Goal: Task Accomplishment & Management: Complete application form

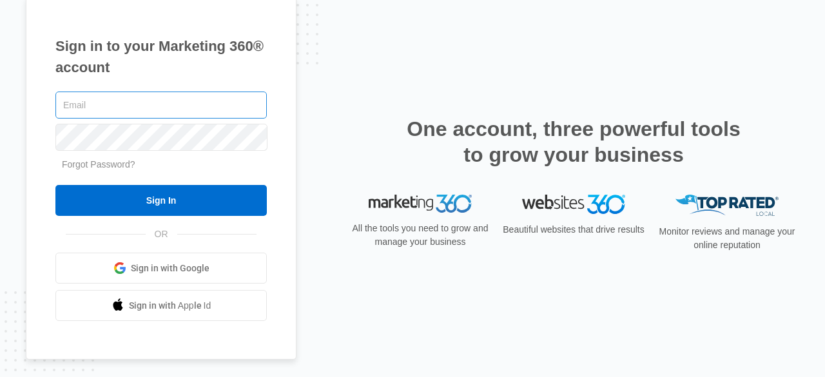
click at [140, 107] on input "text" at bounding box center [160, 104] width 211 height 27
type input "[EMAIL_ADDRESS][DOMAIN_NAME]"
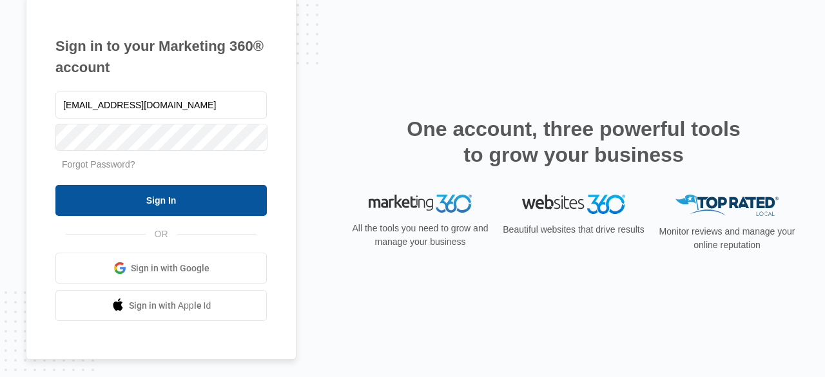
click at [229, 206] on input "Sign In" at bounding box center [160, 200] width 211 height 31
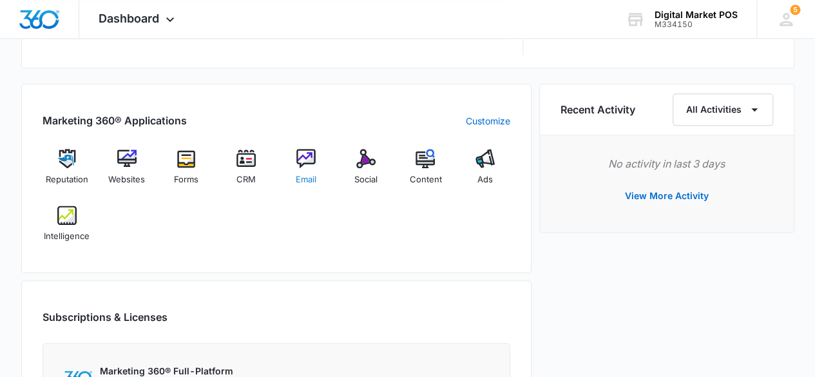
scroll to position [773, 0]
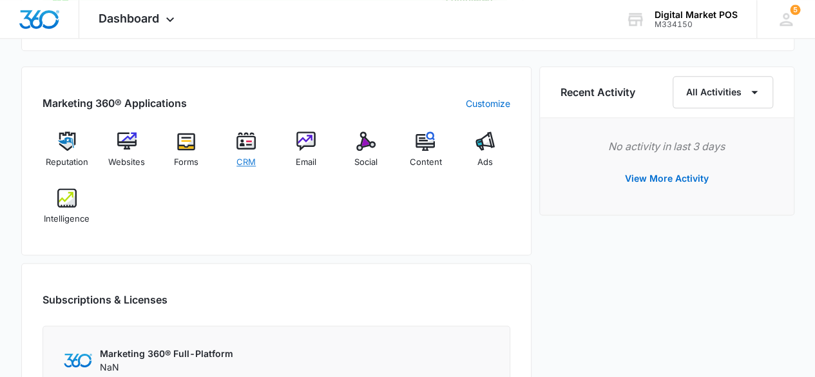
click at [254, 142] on img at bounding box center [245, 140] width 19 height 19
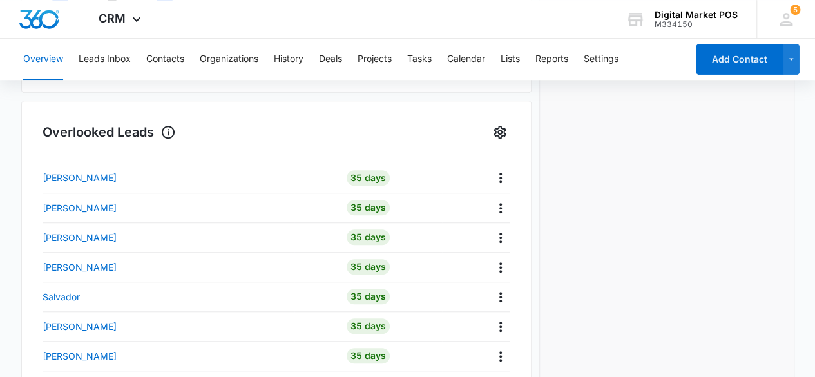
scroll to position [451, 0]
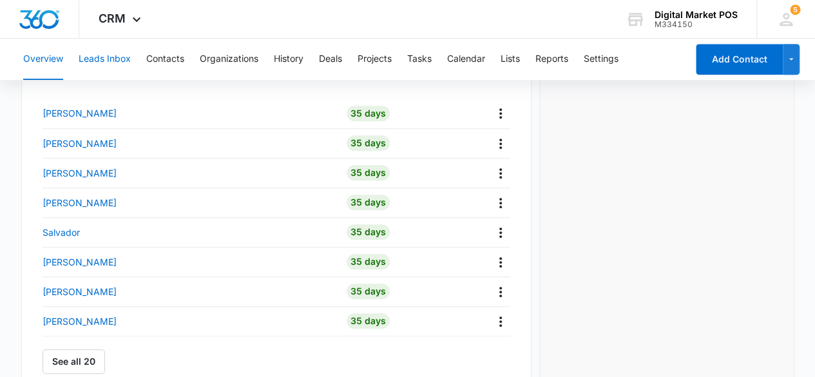
click at [126, 62] on button "Leads Inbox" at bounding box center [105, 59] width 52 height 41
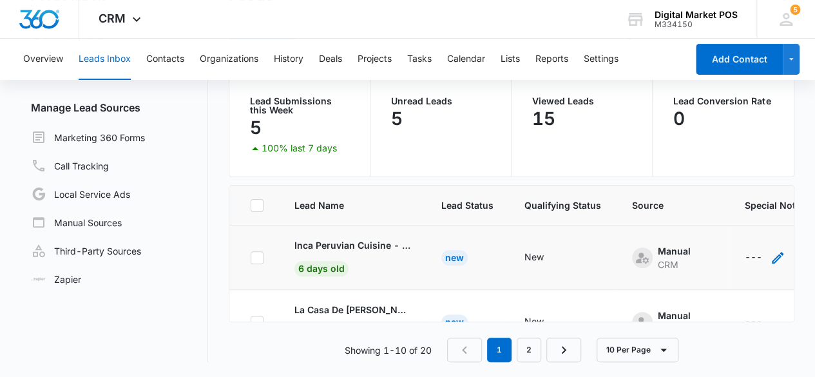
click at [772, 259] on icon "- - Select to Edit Field" at bounding box center [778, 258] width 12 height 12
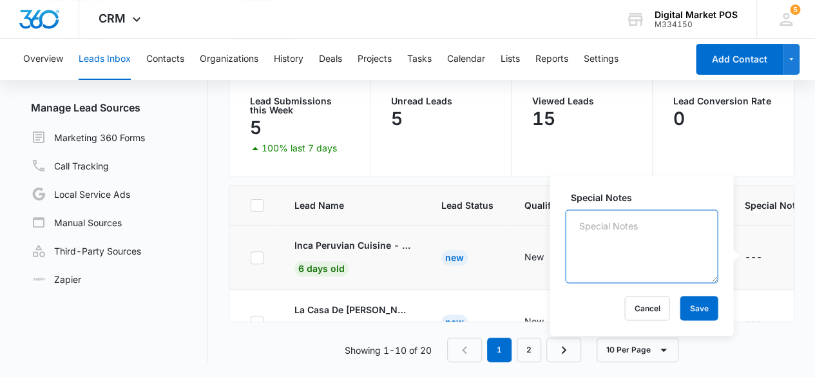
click at [644, 239] on textarea "Special Notes" at bounding box center [641, 245] width 153 height 73
click at [591, 250] on textarea "Demoed for them on" at bounding box center [641, 245] width 153 height 73
click at [707, 229] on textarea "Demoed for them on" at bounding box center [641, 245] width 153 height 73
type textarea "Demoed for them on [DATE]. need to circle back."
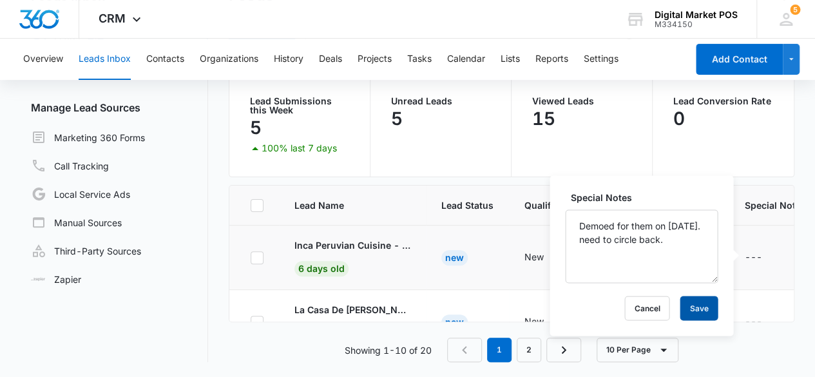
click at [699, 307] on button "Save" at bounding box center [699, 308] width 38 height 24
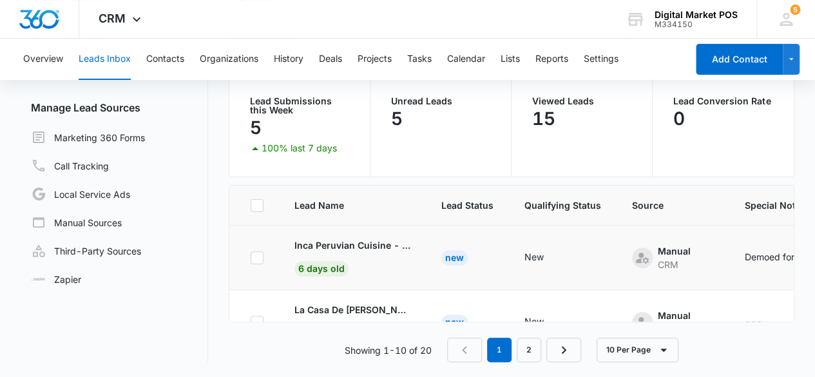
scroll to position [64, 0]
click at [773, 256] on icon "- - Select to Edit Field" at bounding box center [777, 257] width 15 height 15
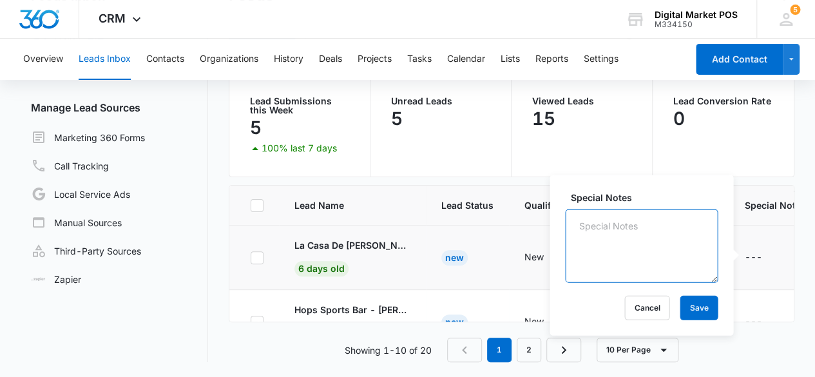
click at [644, 240] on textarea "Special Notes" at bounding box center [641, 245] width 153 height 73
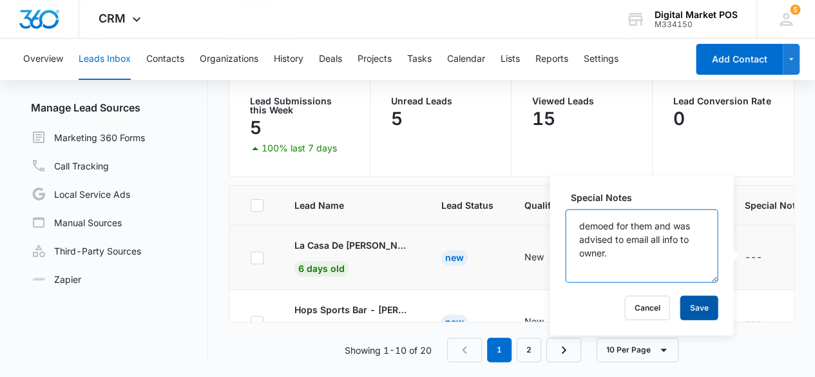
type textarea "demoed for them and was advised to email all info to owner."
click at [690, 311] on button "Save" at bounding box center [699, 308] width 38 height 24
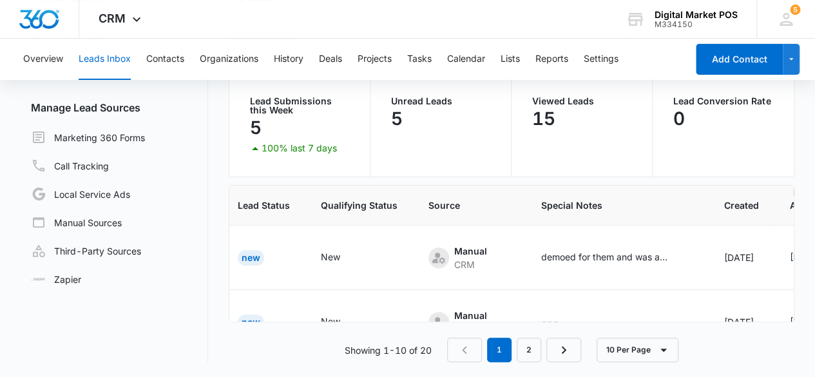
scroll to position [64, 95]
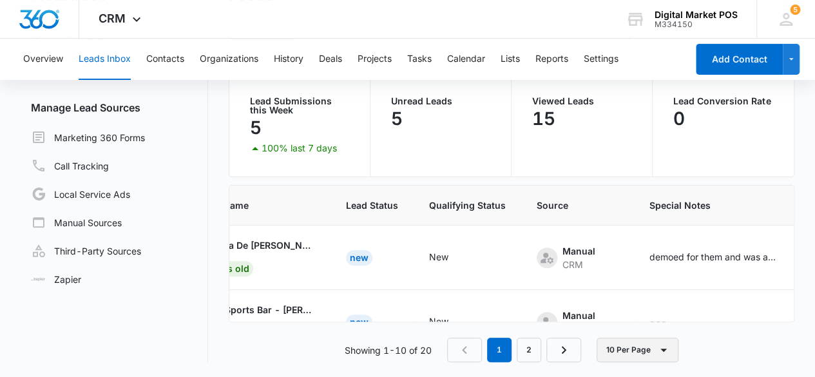
click at [664, 354] on icon "button" at bounding box center [663, 349] width 15 height 15
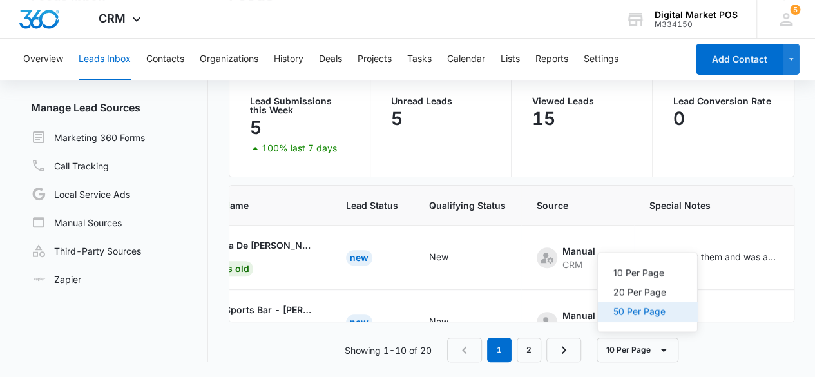
click at [657, 311] on div "50 Per Page" at bounding box center [639, 311] width 53 height 9
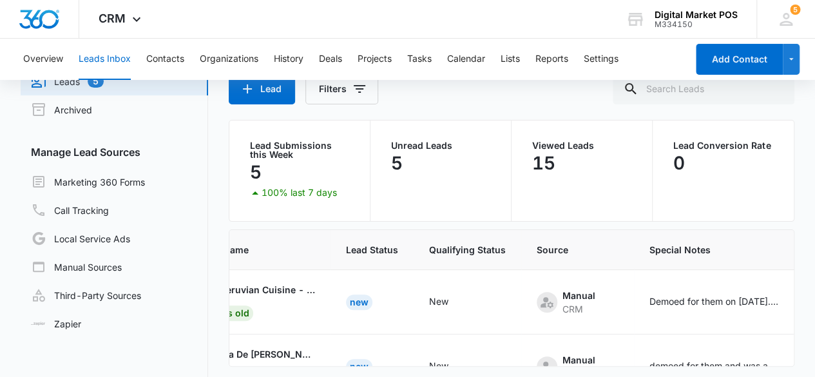
scroll to position [0, 0]
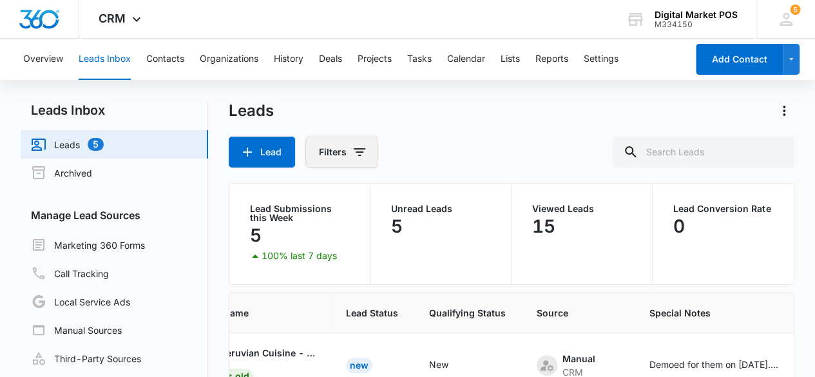
click at [352, 154] on icon "Filters" at bounding box center [359, 151] width 15 height 15
click at [477, 131] on div "Leads Lead Filters" at bounding box center [512, 134] width 566 height 67
click at [785, 114] on icon "Actions" at bounding box center [784, 111] width 3 height 10
click at [590, 115] on div "Leads" at bounding box center [512, 111] width 566 height 21
click at [783, 111] on icon "Actions" at bounding box center [784, 111] width 3 height 10
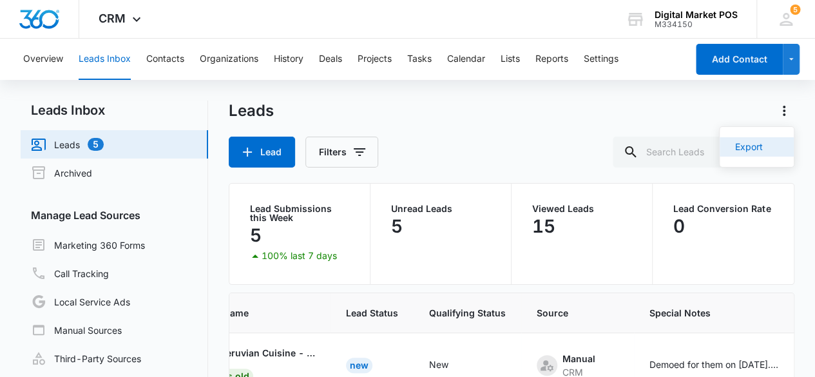
click at [751, 149] on div "Export" at bounding box center [749, 146] width 28 height 9
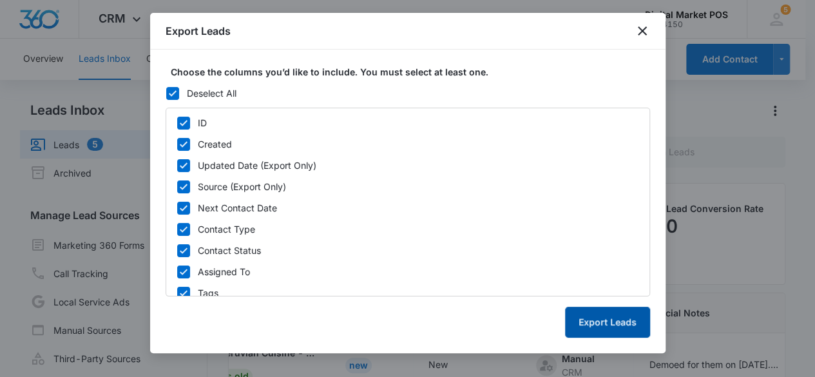
click at [607, 315] on button "Export Leads" at bounding box center [607, 322] width 85 height 31
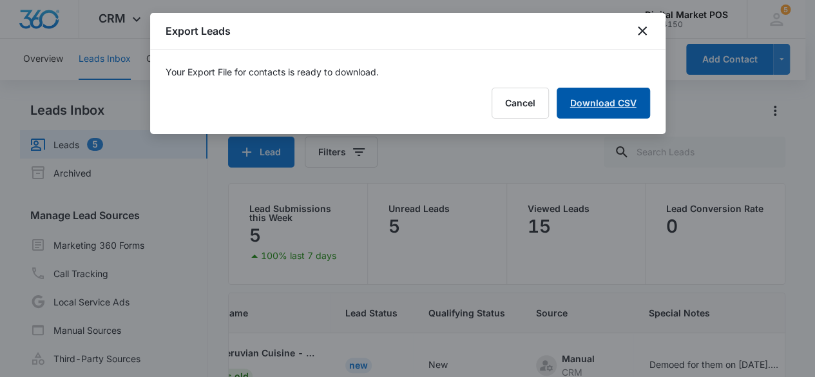
click at [614, 106] on link "Download CSV" at bounding box center [603, 103] width 93 height 31
click at [629, 108] on button "Finish" at bounding box center [623, 103] width 54 height 31
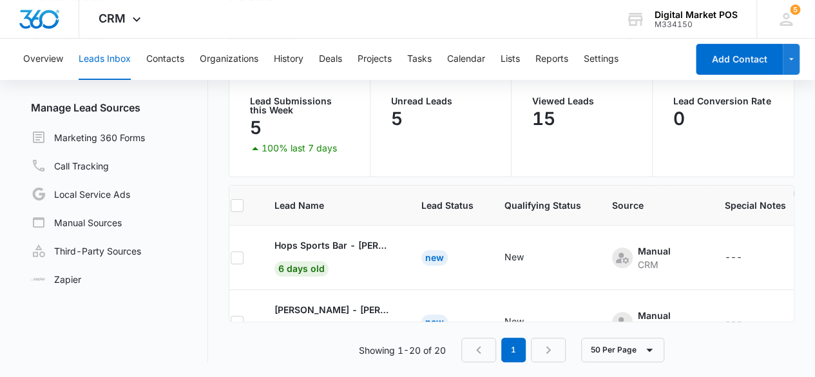
scroll to position [129, 9]
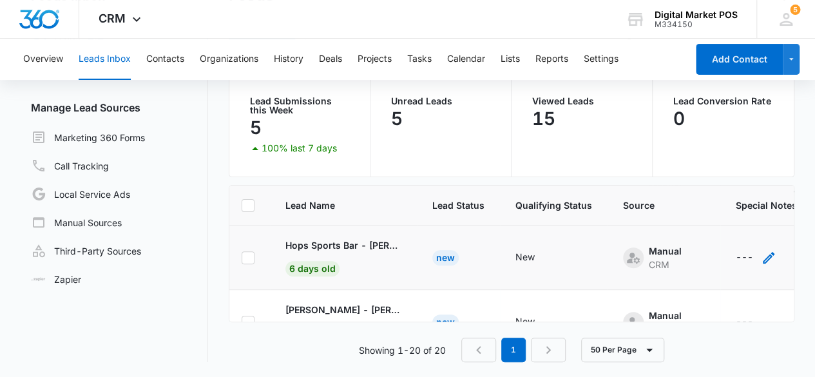
click at [737, 258] on div "---" at bounding box center [744, 257] width 17 height 15
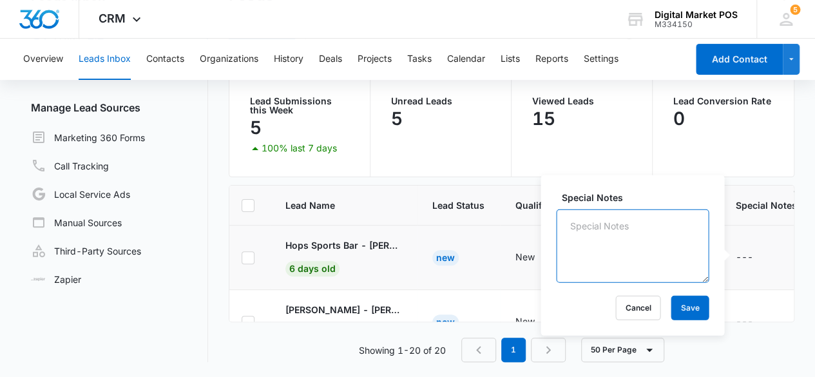
click at [646, 243] on textarea "Special Notes" at bounding box center [632, 245] width 153 height 73
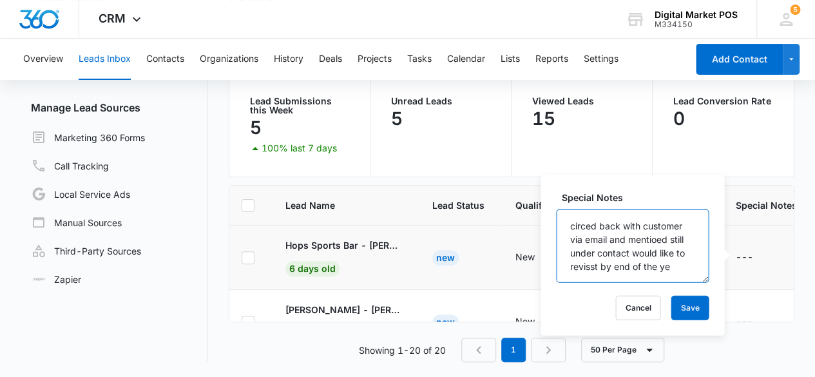
scroll to position [17, 0]
type textarea "circed back with customer via email and mentioed still under contact would like…"
drag, startPoint x: 617, startPoint y: 236, endPoint x: 674, endPoint y: 68, distance: 178.1
click at [674, 68] on div "Overview Leads Inbox Contacts Organizations History Deals Projects Tasks Calend…" at bounding box center [350, 59] width 671 height 41
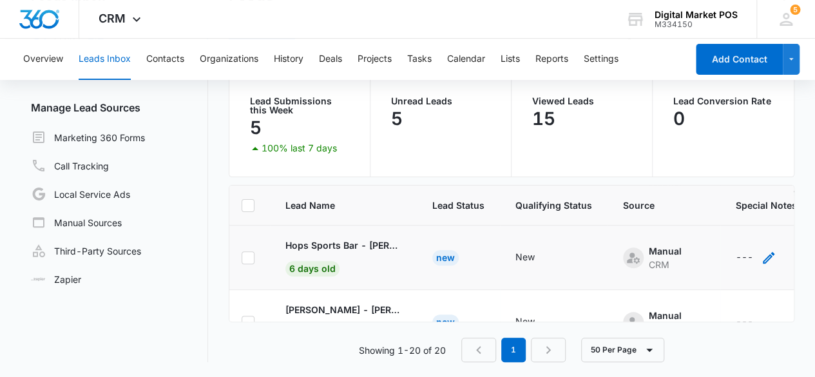
click at [736, 257] on div "---" at bounding box center [744, 257] width 17 height 15
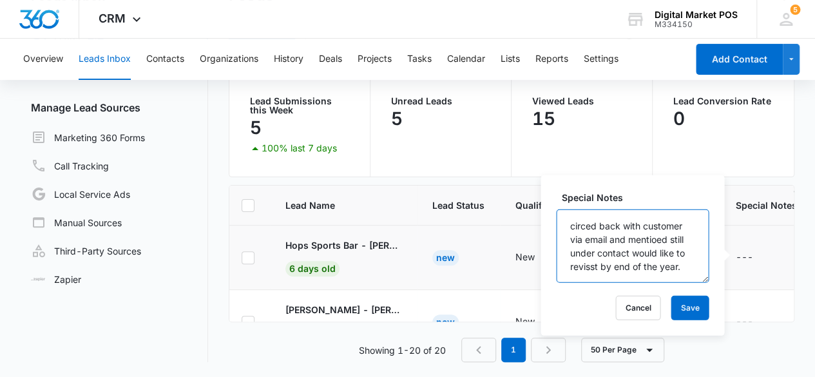
scroll to position [27, 0]
drag, startPoint x: 665, startPoint y: 251, endPoint x: 633, endPoint y: 238, distance: 34.7
click at [662, 251] on textarea "circed back with customer via email and mentioed still under contact would like…" at bounding box center [632, 245] width 153 height 73
type textarea "circled back with customer via email and mentioned still under contact would li…"
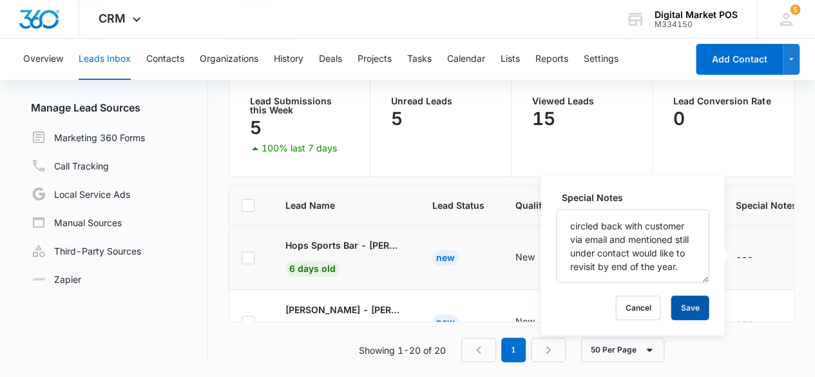
click at [684, 302] on button "Save" at bounding box center [690, 308] width 38 height 24
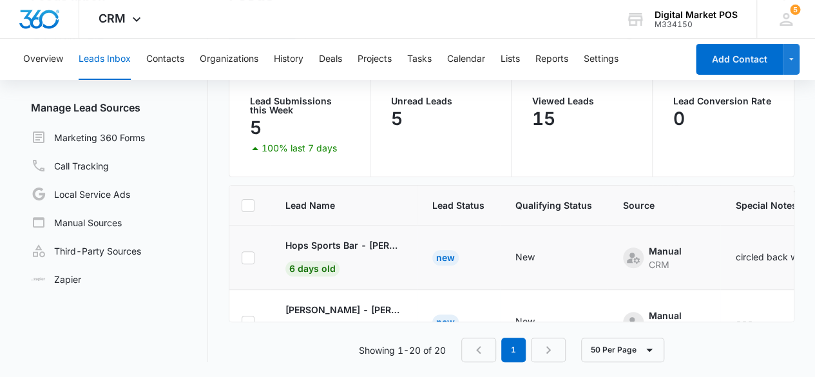
scroll to position [193, 9]
click at [761, 257] on icon "- - Select to Edit Field" at bounding box center [768, 257] width 15 height 15
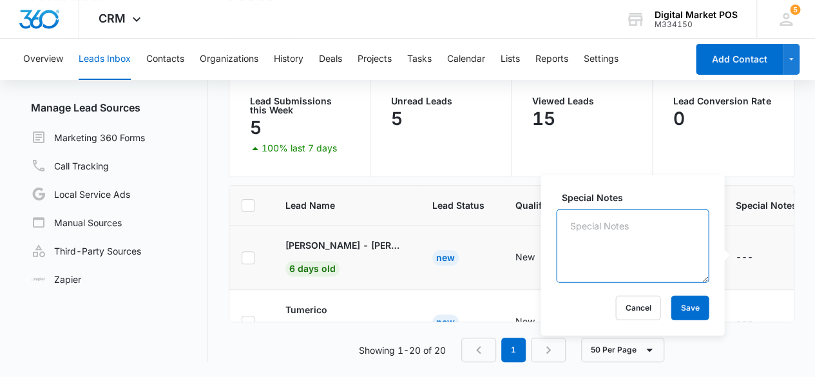
click at [626, 243] on textarea "Special Notes" at bounding box center [632, 245] width 153 height 73
type textarea "still reaching out to owner getting VM and leaving message"
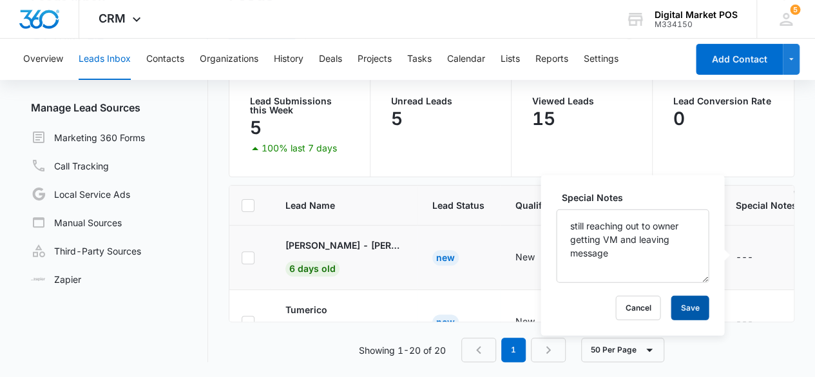
click at [675, 296] on button "Save" at bounding box center [690, 308] width 38 height 24
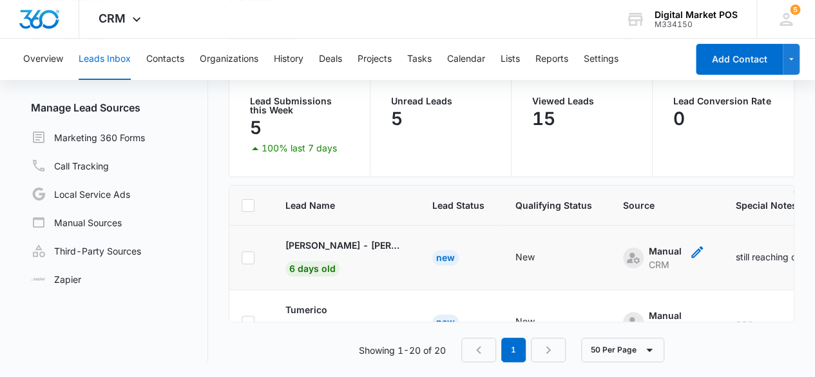
scroll to position [258, 9]
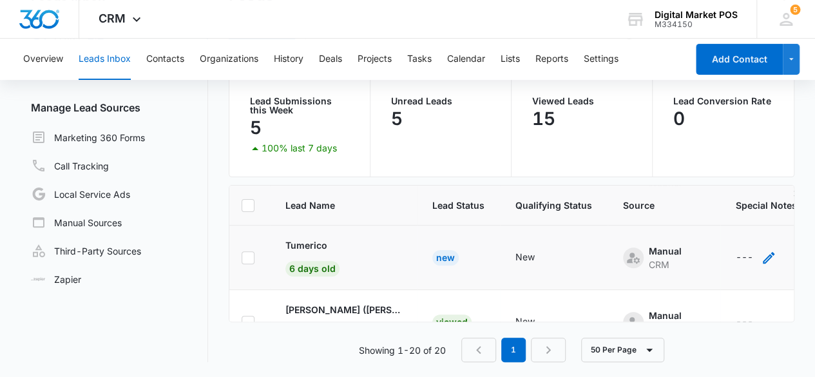
click at [763, 256] on icon "- - Select to Edit Field" at bounding box center [769, 258] width 12 height 12
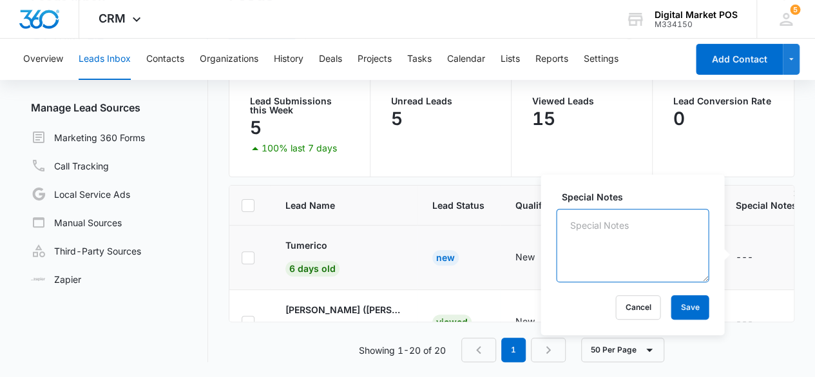
click at [632, 242] on textarea "Special Notes" at bounding box center [632, 245] width 153 height 73
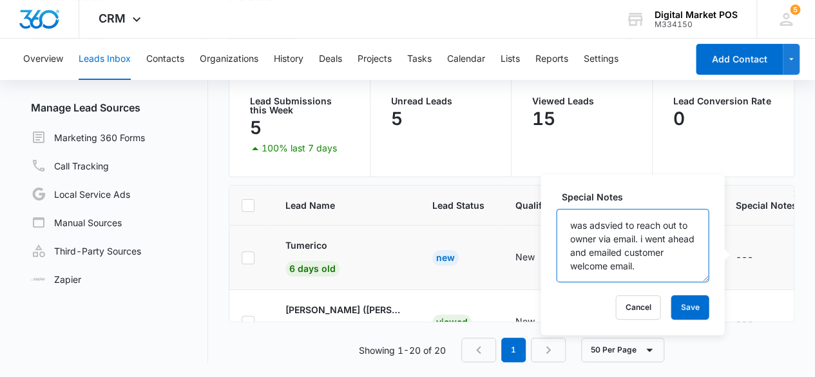
scroll to position [3, 0]
type textarea "was advised to reach out to owner via email. i went ahead and emailed customer …"
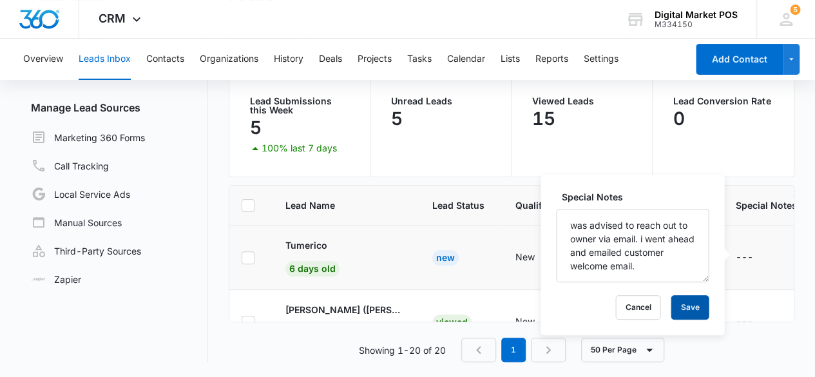
click at [689, 298] on button "Save" at bounding box center [690, 307] width 38 height 24
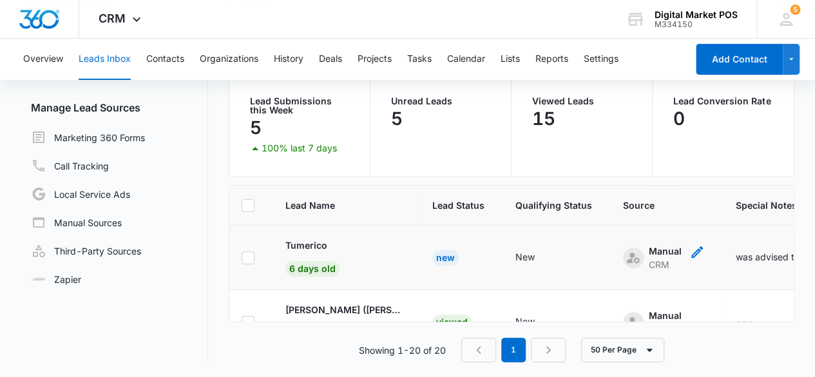
scroll to position [322, 9]
click at [764, 257] on icon "- - Select to Edit Field" at bounding box center [769, 258] width 12 height 12
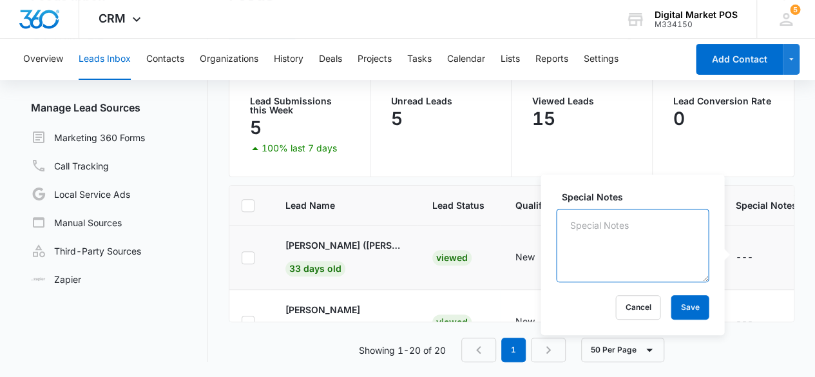
click at [644, 244] on textarea "Special Notes" at bounding box center [632, 245] width 153 height 73
drag, startPoint x: 659, startPoint y: 254, endPoint x: 682, endPoint y: 254, distance: 23.2
click at [678, 255] on textarea "still trying to get ahold of customers number seems to be disconnted." at bounding box center [632, 245] width 153 height 73
click at [686, 252] on textarea "still trying to get ahold of customers number seems to be disconnted." at bounding box center [632, 245] width 153 height 73
click at [652, 262] on textarea "still trying to get ahold of customers number seems to be disconnected." at bounding box center [632, 245] width 153 height 73
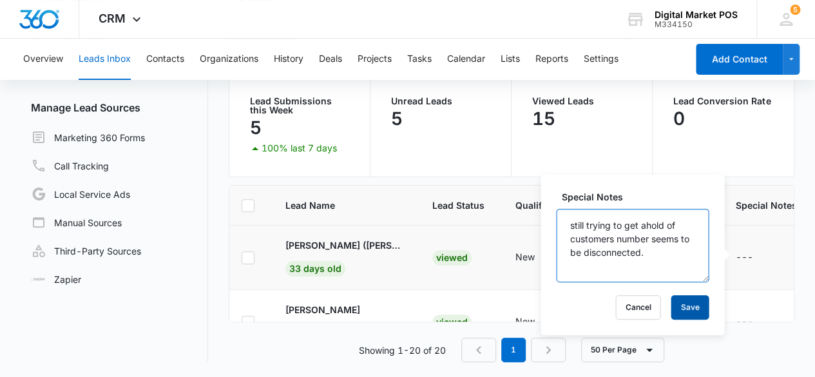
type textarea "still trying to get ahold of customers number seems to be disconnected."
click at [678, 294] on div "Special Notes still trying to get ahold of customers number seems to be disconn…" at bounding box center [633, 255] width 184 height 160
click at [687, 305] on button "Save" at bounding box center [690, 307] width 38 height 24
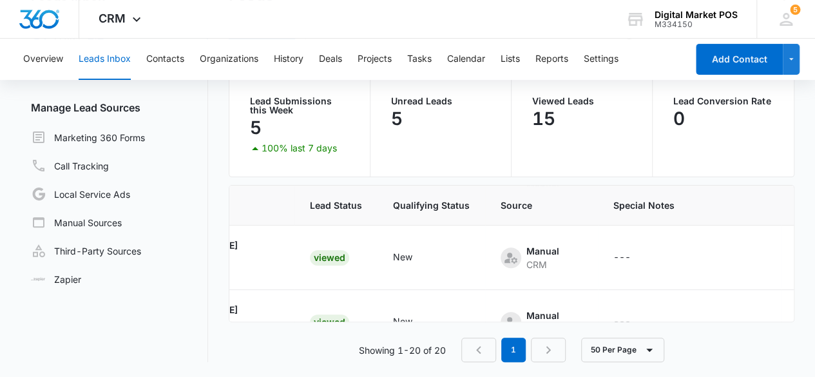
scroll to position [387, 0]
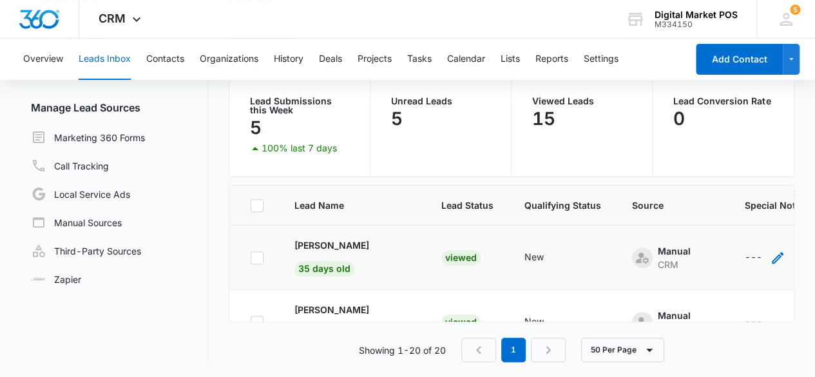
click at [778, 255] on icon "- - Select to Edit Field" at bounding box center [777, 257] width 15 height 15
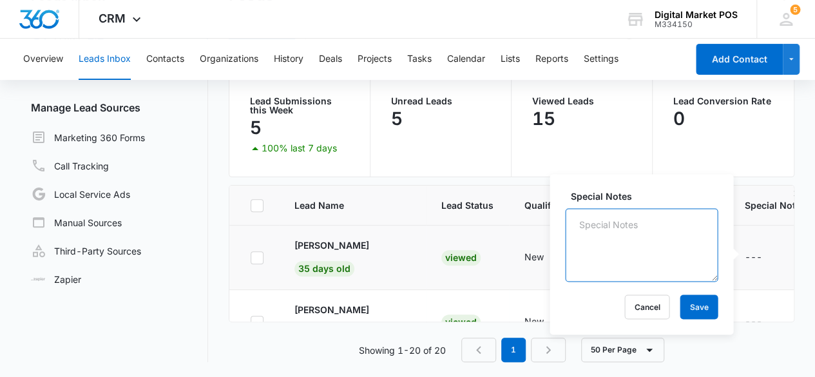
click at [629, 229] on textarea "Special Notes" at bounding box center [641, 244] width 153 height 73
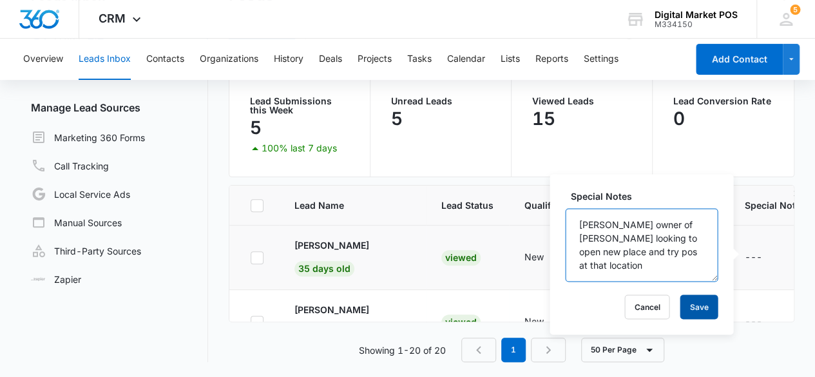
type textarea "[PERSON_NAME] owner of [PERSON_NAME] looking to open new place and try pos at t…"
click at [698, 305] on button "Save" at bounding box center [699, 306] width 38 height 24
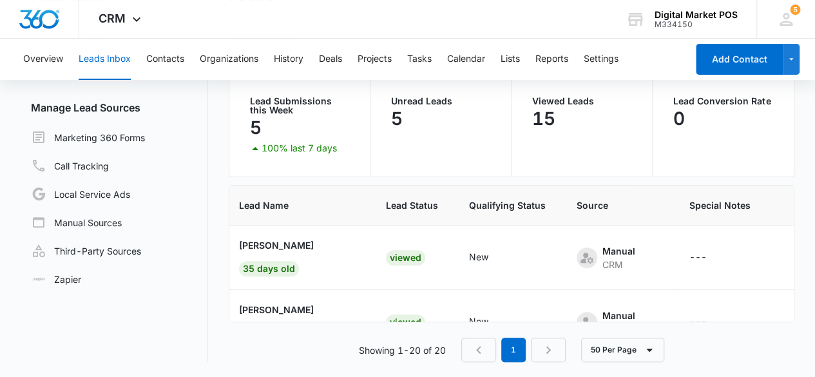
scroll to position [451, 0]
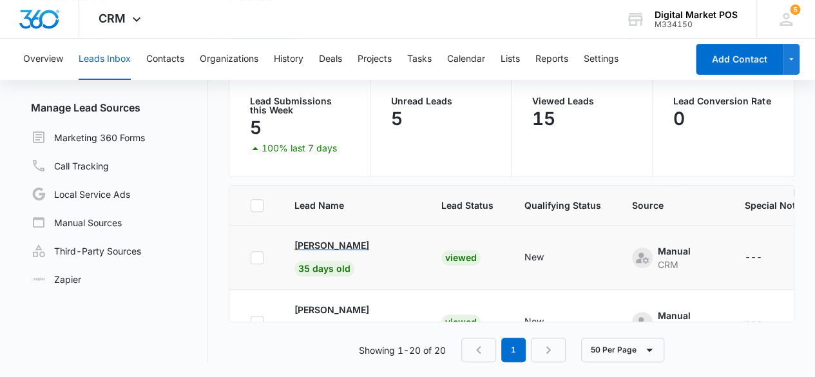
click at [317, 242] on p "[PERSON_NAME]" at bounding box center [331, 245] width 75 height 14
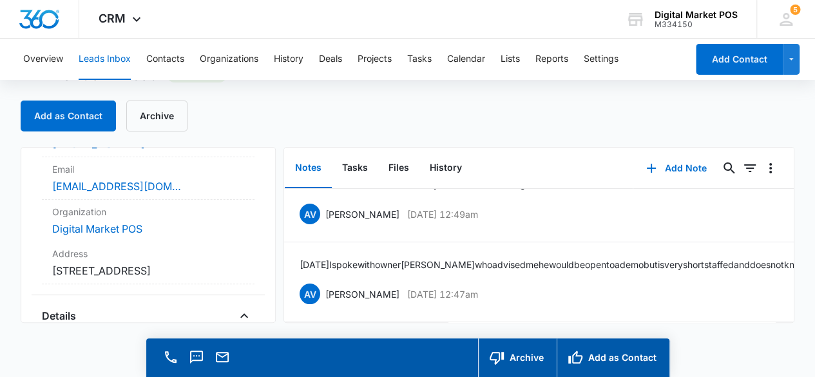
scroll to position [193, 0]
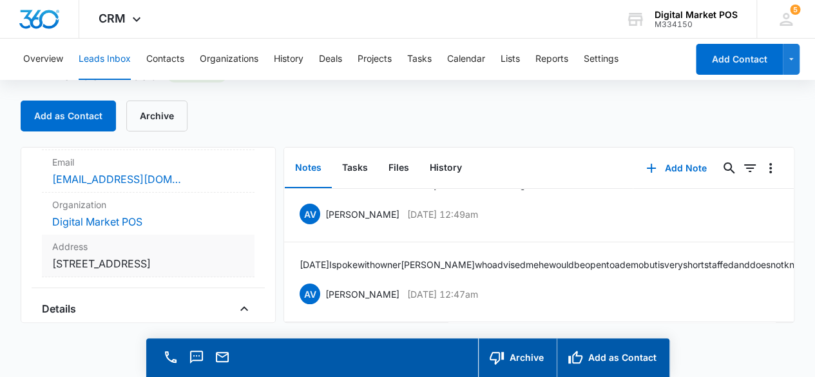
drag, startPoint x: 70, startPoint y: 276, endPoint x: 50, endPoint y: 261, distance: 24.8
click at [50, 261] on div "Address Cancel Save Changes [STREET_ADDRESS]" at bounding box center [148, 256] width 213 height 43
drag, startPoint x: 61, startPoint y: 262, endPoint x: 31, endPoint y: 204, distance: 64.5
click at [31, 204] on div "Manual Contact Info Name Cancel Save Changes [PERSON_NAME] Phone Cancel Save Ch…" at bounding box center [149, 235] width 256 height 176
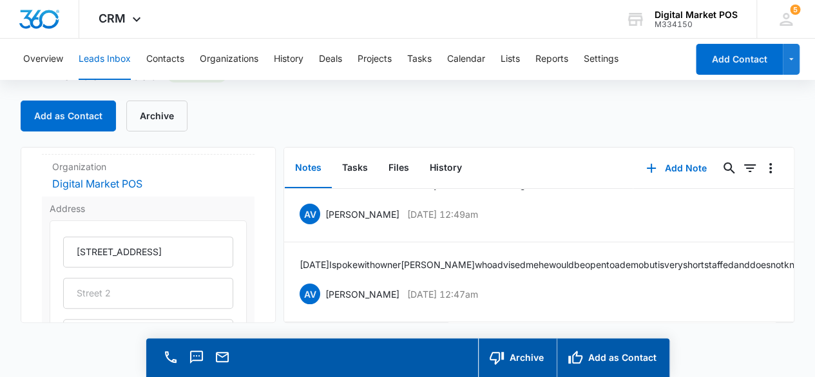
scroll to position [258, 0]
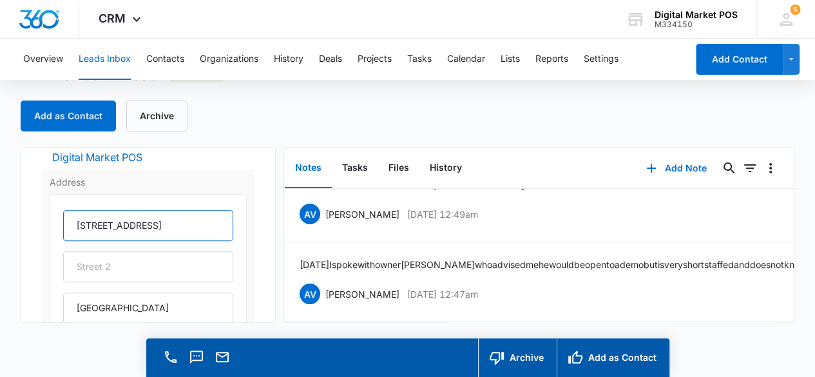
drag, startPoint x: 156, startPoint y: 220, endPoint x: 114, endPoint y: 224, distance: 42.1
click at [67, 227] on input "[STREET_ADDRESS]" at bounding box center [148, 225] width 171 height 31
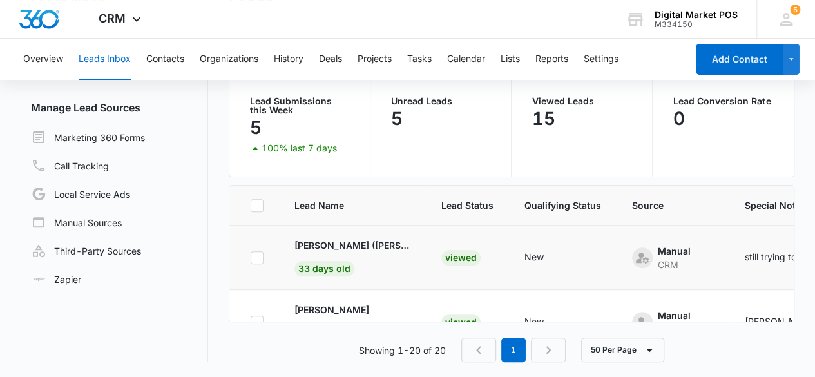
scroll to position [387, 0]
click at [316, 245] on p "[PERSON_NAME]" at bounding box center [331, 245] width 75 height 14
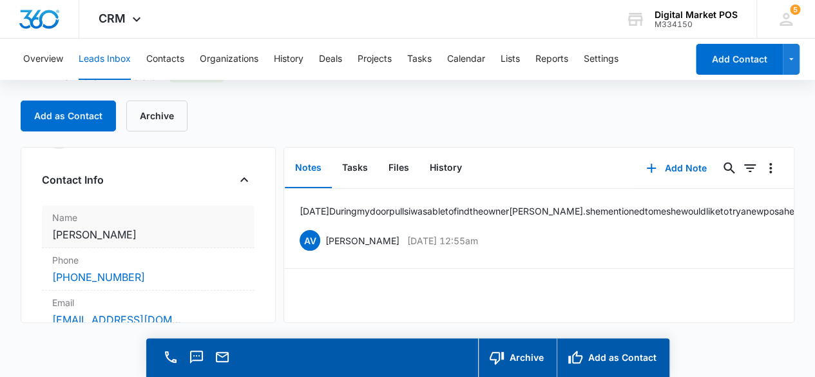
scroll to position [129, 0]
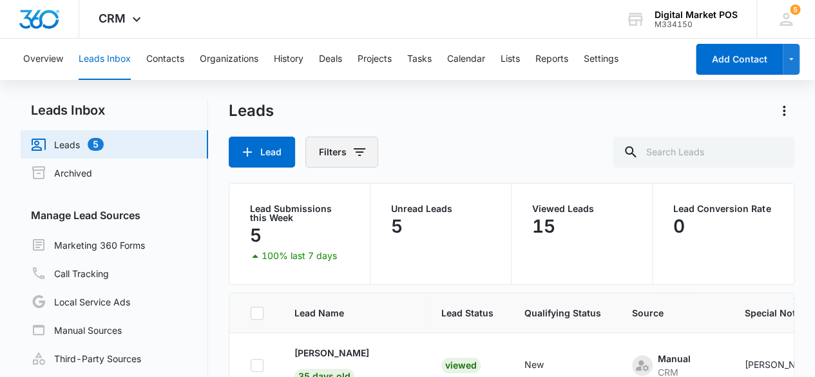
click at [352, 147] on icon "Filters" at bounding box center [359, 151] width 15 height 15
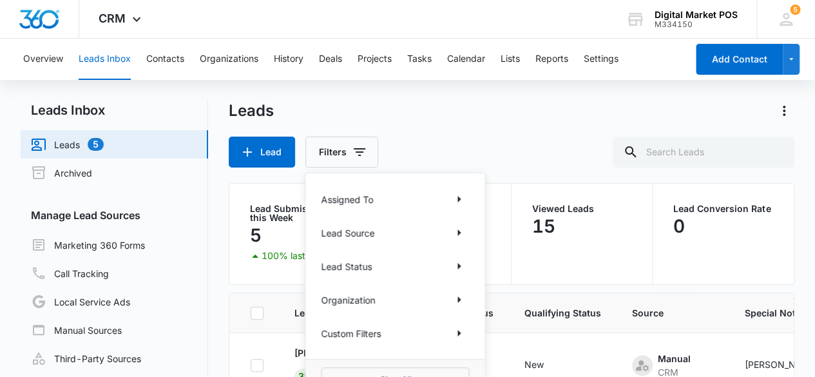
click at [444, 126] on div "Leads Lead Filters Assigned To Lead Source Lead Status Organization Custom Filt…" at bounding box center [512, 134] width 566 height 67
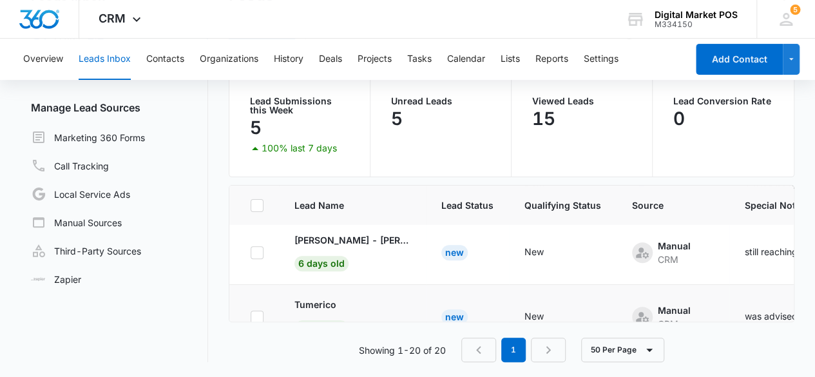
scroll to position [193, 0]
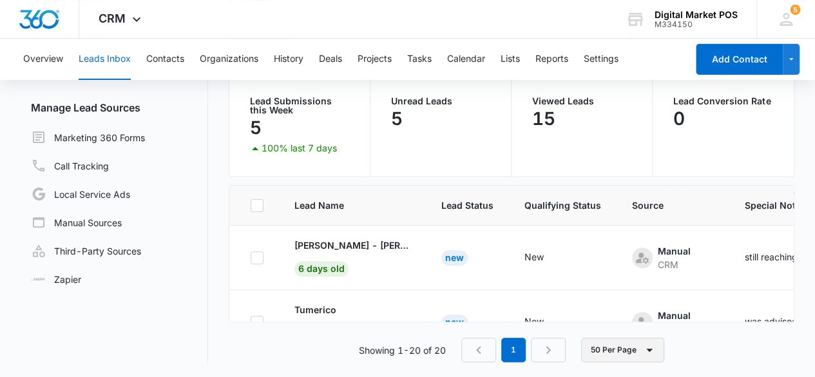
click at [610, 345] on button "50 Per Page" at bounding box center [622, 350] width 83 height 24
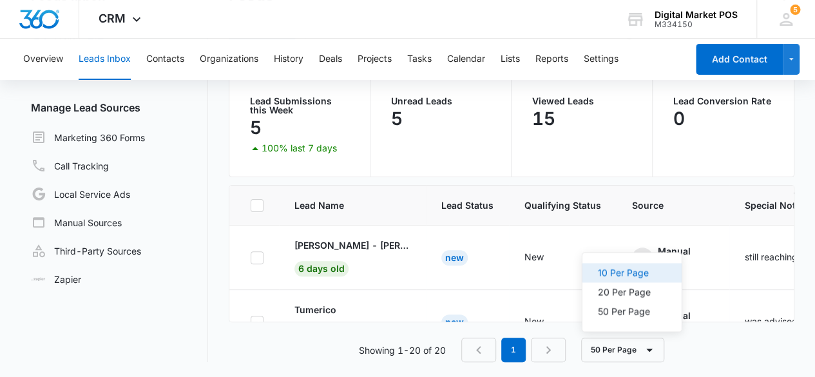
click at [625, 268] on div "10 Per Page" at bounding box center [624, 272] width 53 height 9
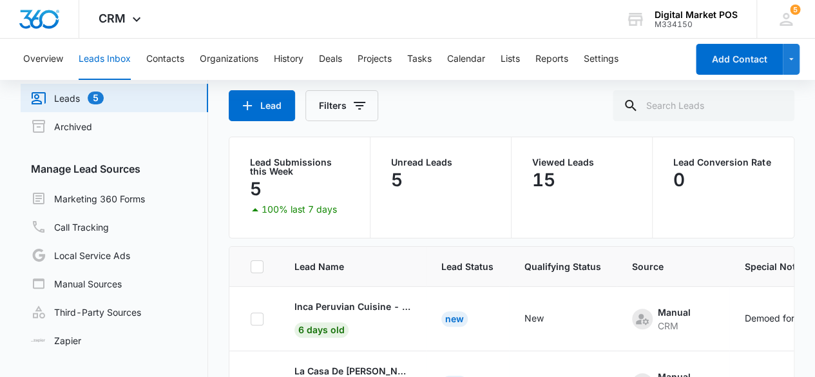
scroll to position [64, 0]
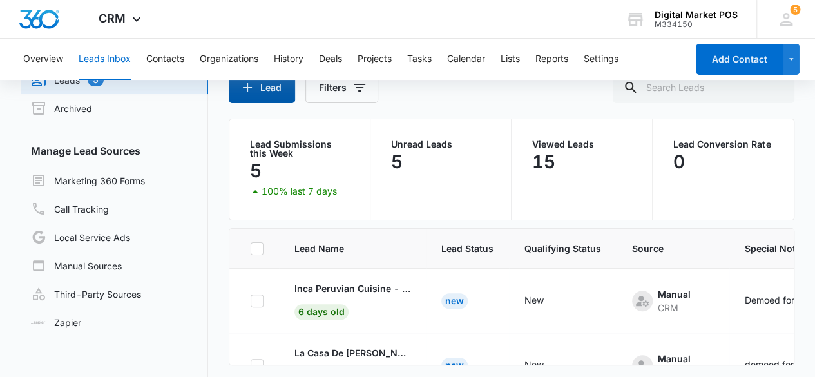
click at [276, 91] on button "Lead" at bounding box center [262, 87] width 66 height 31
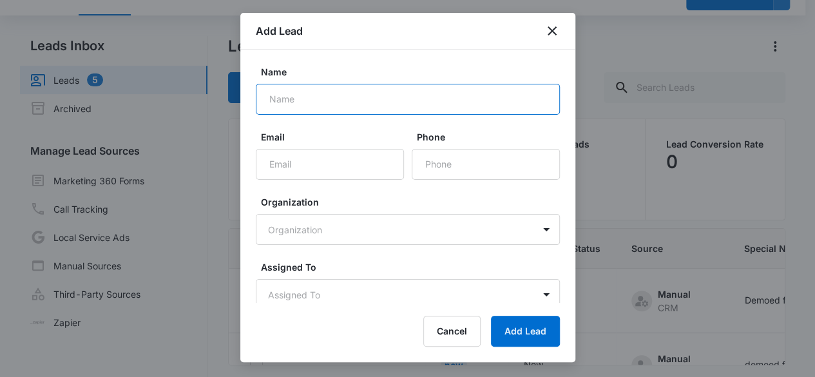
click at [304, 96] on input "Name" at bounding box center [408, 99] width 304 height 31
type input "Taco Giro - [GEOGRAPHIC_DATA]"
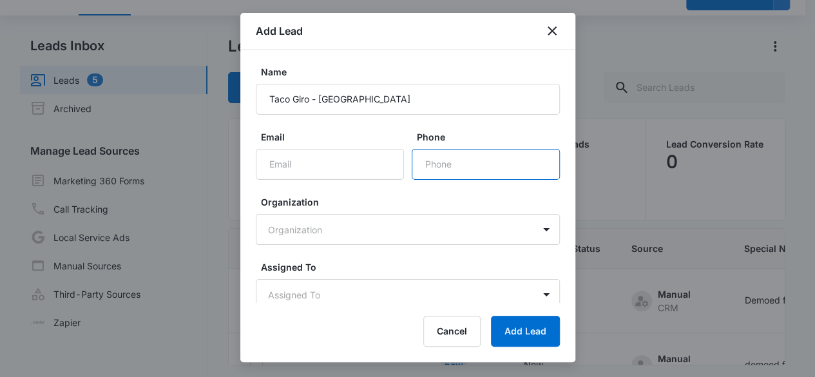
click at [438, 163] on input "Phone" at bounding box center [486, 164] width 148 height 31
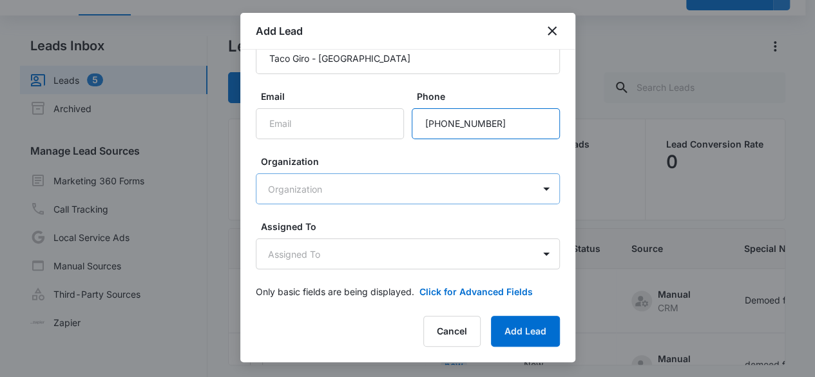
scroll to position [52, 0]
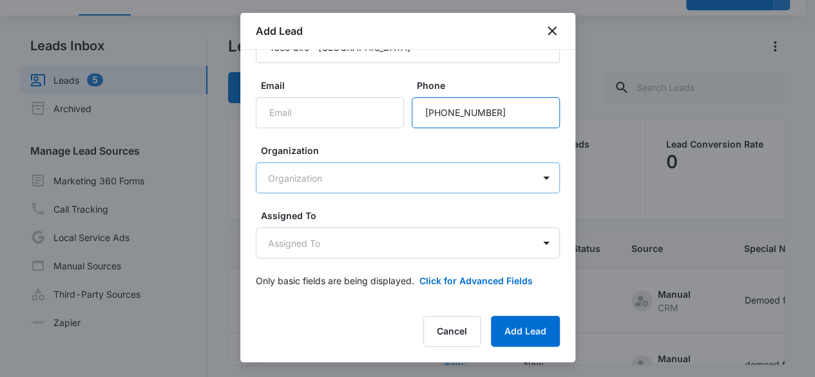
type input "[PHONE_NUMBER]"
click at [345, 163] on body "CRM Apps Reputation Websites Forms CRM Email Social Content Ads Intelligence Fi…" at bounding box center [407, 178] width 815 height 485
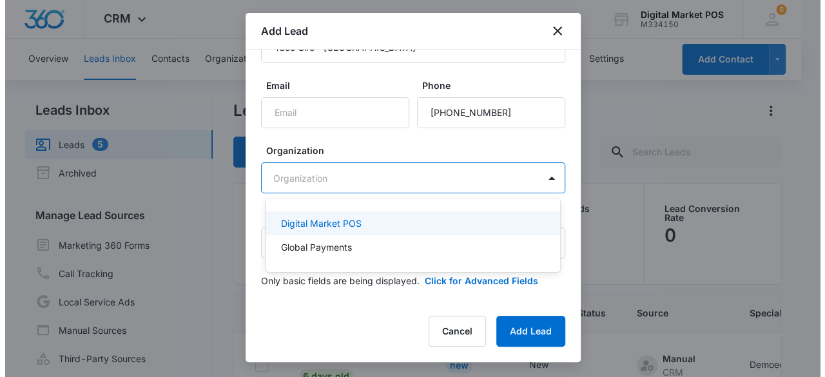
scroll to position [0, 0]
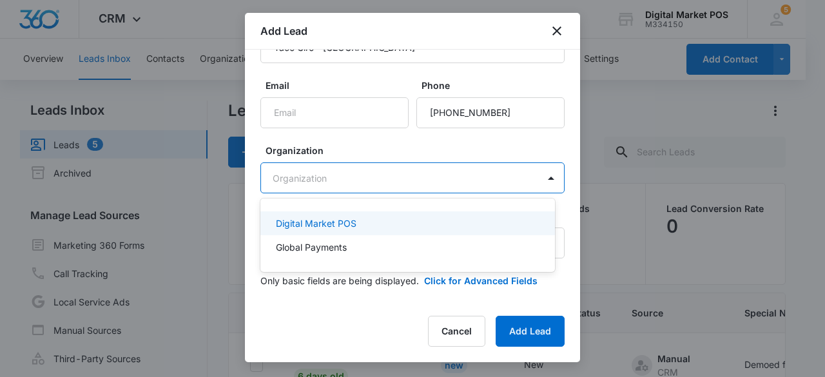
click at [334, 224] on p "Digital Market POS" at bounding box center [316, 223] width 81 height 14
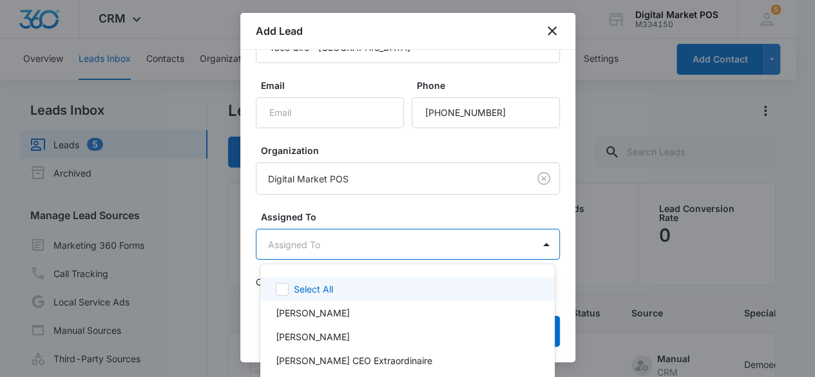
click at [358, 256] on body "CRM Apps Reputation Websites Forms CRM Email Social Content Ads Intelligence Fi…" at bounding box center [407, 188] width 815 height 377
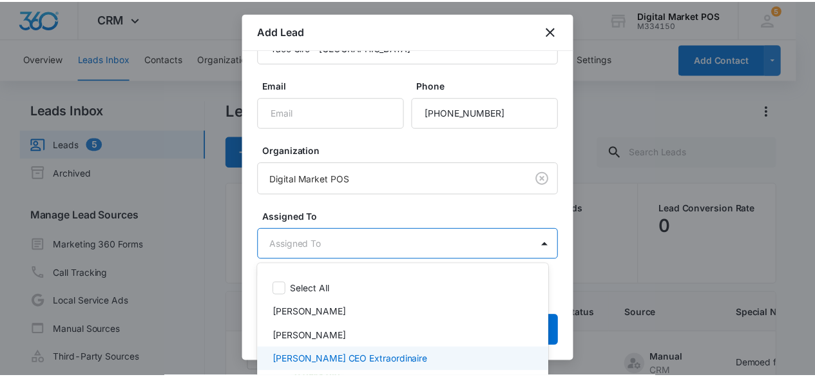
scroll to position [40, 0]
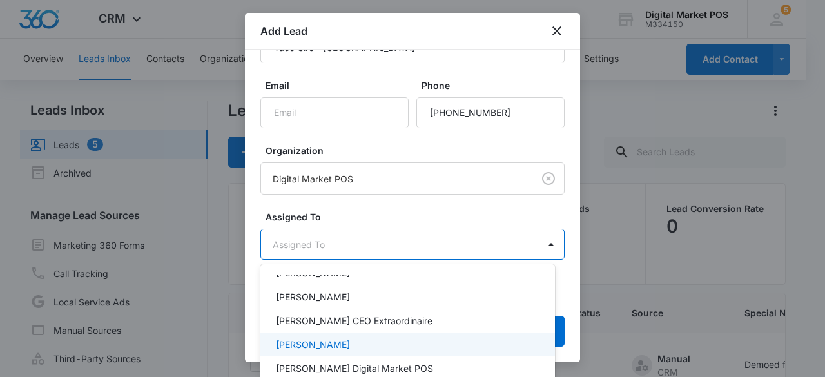
click at [336, 341] on p "[PERSON_NAME]" at bounding box center [313, 345] width 74 height 14
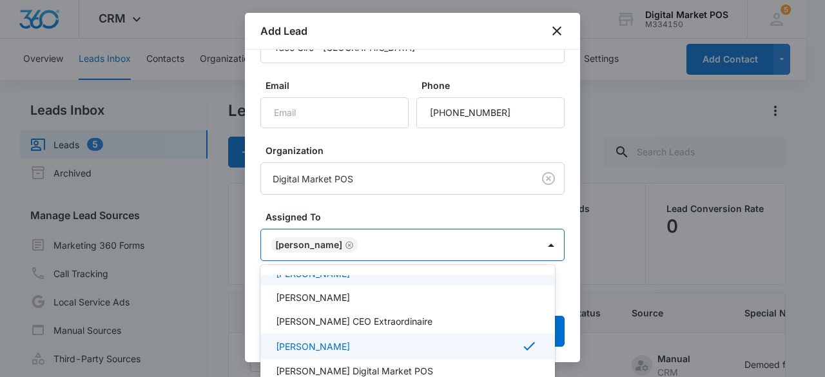
click at [412, 193] on div at bounding box center [412, 188] width 825 height 377
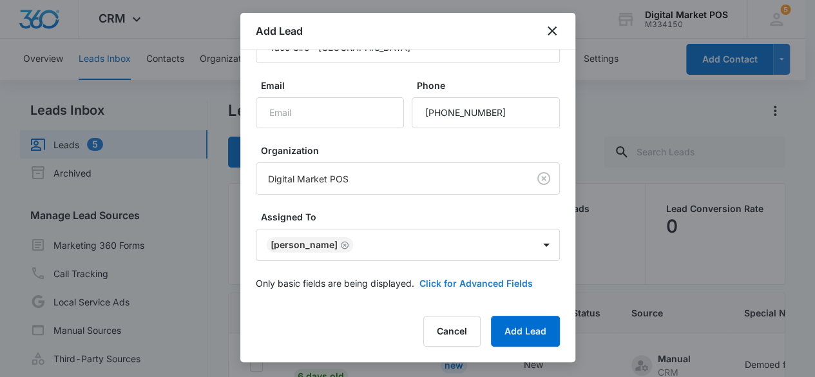
scroll to position [53, 0]
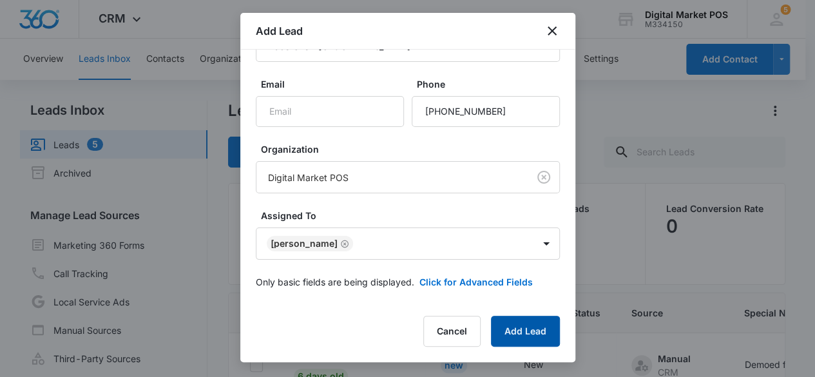
click at [526, 338] on button "Add Lead" at bounding box center [525, 331] width 69 height 31
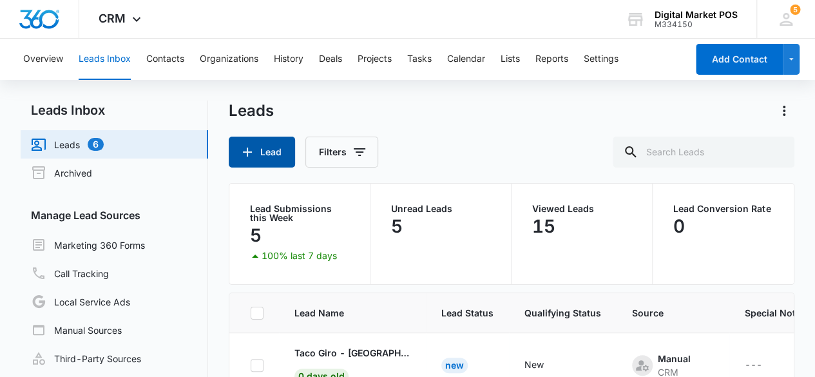
scroll to position [64, 0]
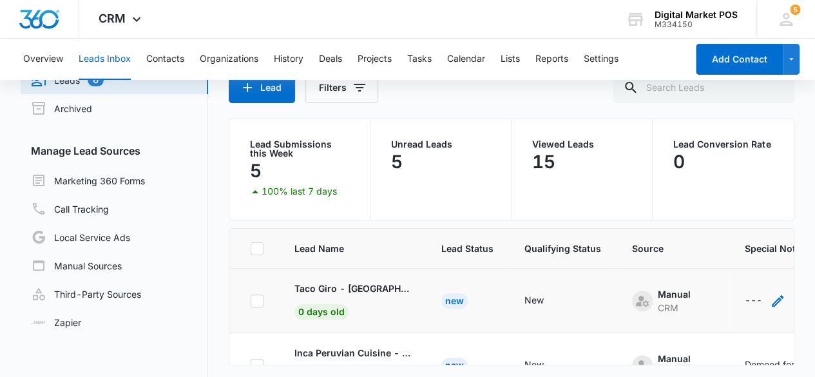
click at [774, 301] on icon "- - Select to Edit Field" at bounding box center [777, 300] width 15 height 15
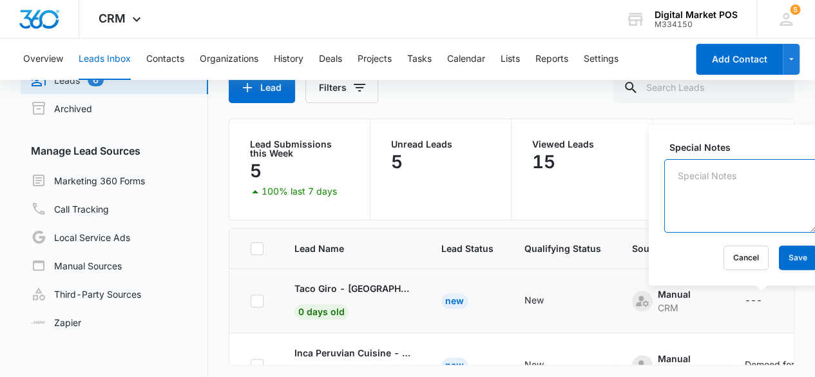
click at [697, 208] on textarea "Special Notes" at bounding box center [740, 195] width 153 height 73
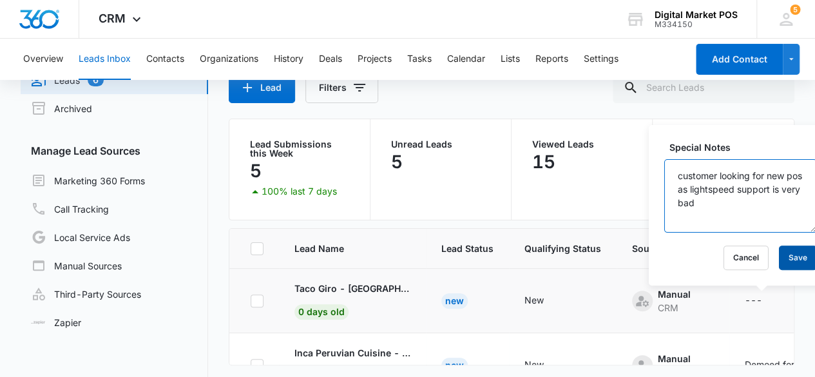
type textarea "customer looking for new pos as lightspeed support is very bad"
click at [780, 256] on button "Save" at bounding box center [798, 257] width 38 height 24
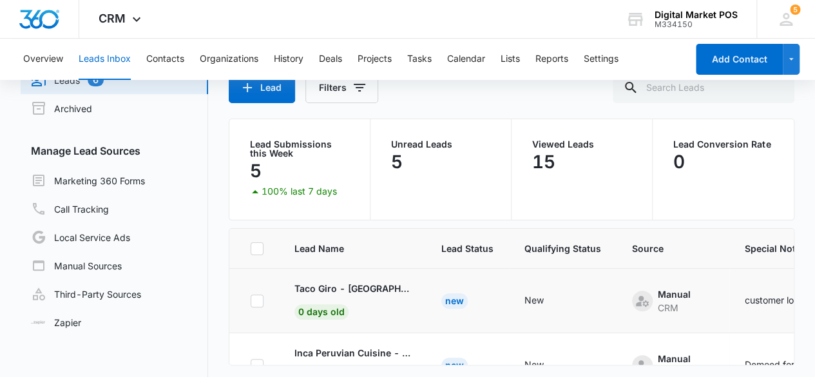
click at [758, 300] on div "customer looking for new pos as lightspeed support is very bad" at bounding box center [809, 300] width 129 height 14
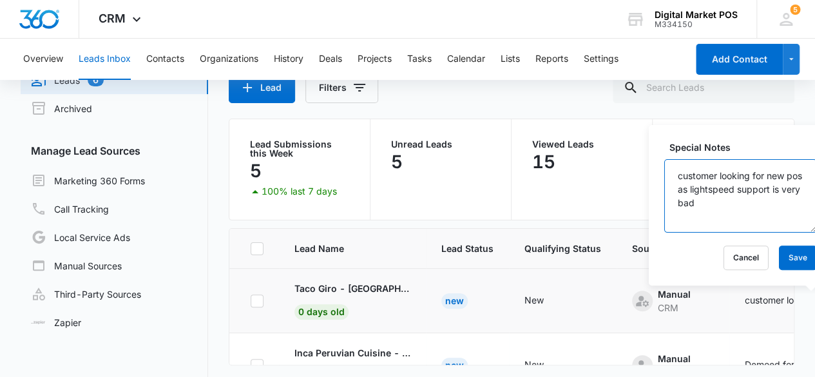
click at [769, 207] on textarea "customer looking for new pos as lightspeed support is very bad" at bounding box center [740, 195] width 153 height 73
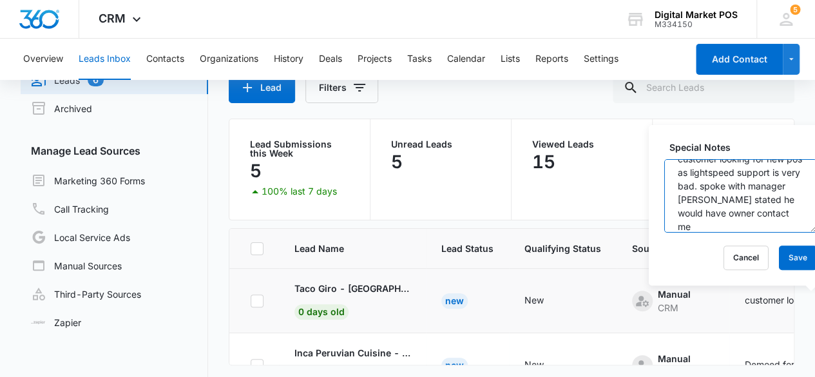
scroll to position [30, 0]
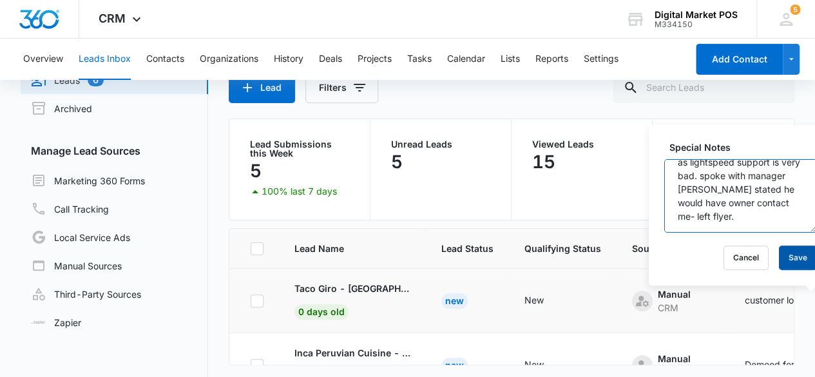
type textarea "customer looking for new pos as lightspeed support is very bad. spoke with mana…"
click at [779, 260] on button "Save" at bounding box center [798, 257] width 38 height 24
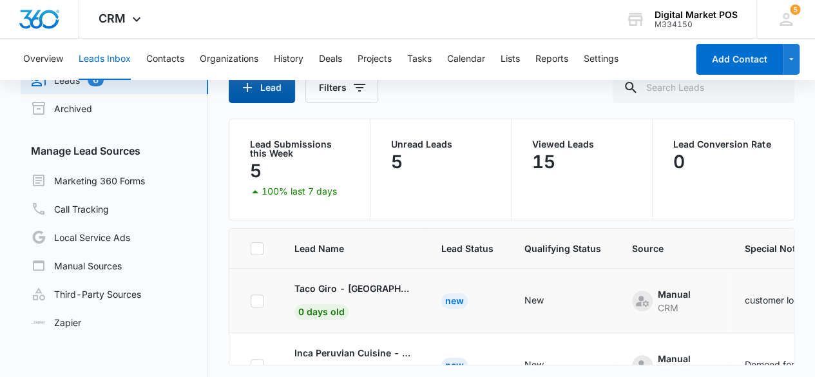
click at [264, 88] on button "Lead" at bounding box center [262, 87] width 66 height 31
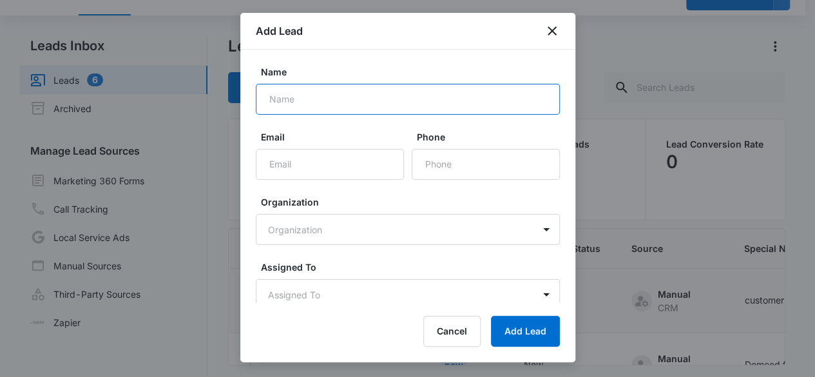
click at [300, 103] on input "Name" at bounding box center [408, 99] width 304 height 31
paste input "Thunder Bacon Burger"
type input "Thunder Bacon Burger"
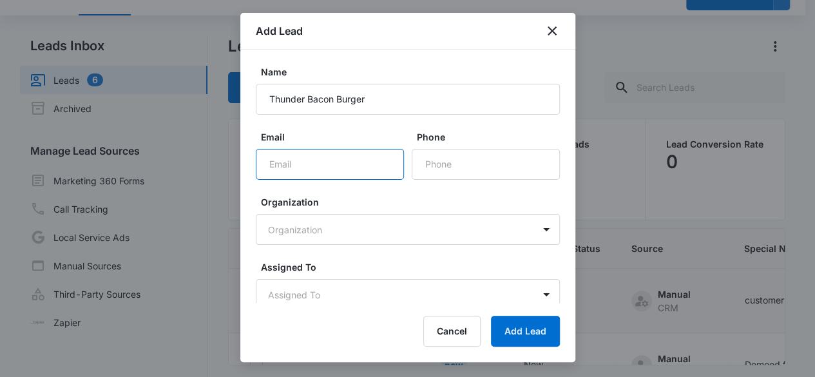
click at [344, 153] on input "Email" at bounding box center [330, 164] width 148 height 31
drag, startPoint x: 446, startPoint y: 154, endPoint x: 490, endPoint y: 8, distance: 152.9
click at [446, 154] on input "Phone" at bounding box center [486, 164] width 148 height 31
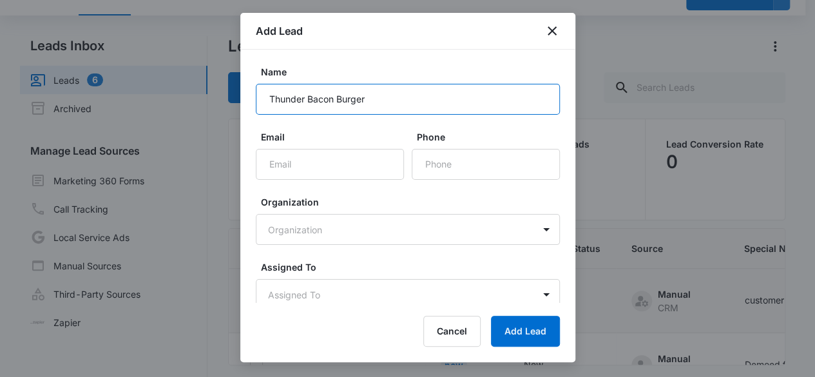
drag, startPoint x: 387, startPoint y: 100, endPoint x: 259, endPoint y: 93, distance: 127.8
click at [259, 93] on input "Thunder Bacon Burger" at bounding box center [408, 99] width 304 height 31
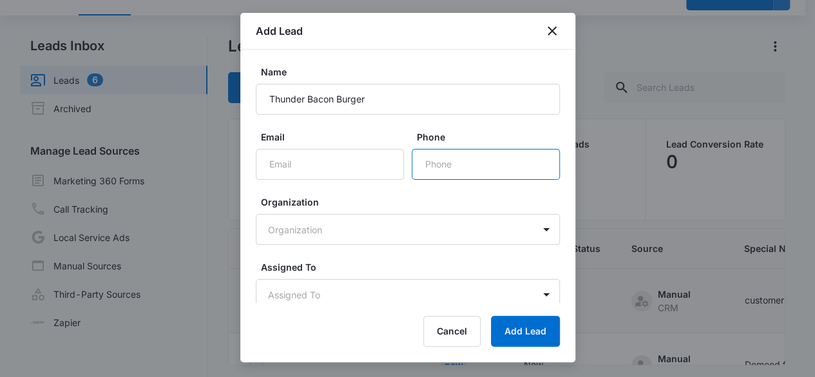
click at [444, 171] on input "Phone" at bounding box center [486, 164] width 148 height 31
paste input "[PHONE_NUMBER]"
type input "[PHONE_NUMBER]"
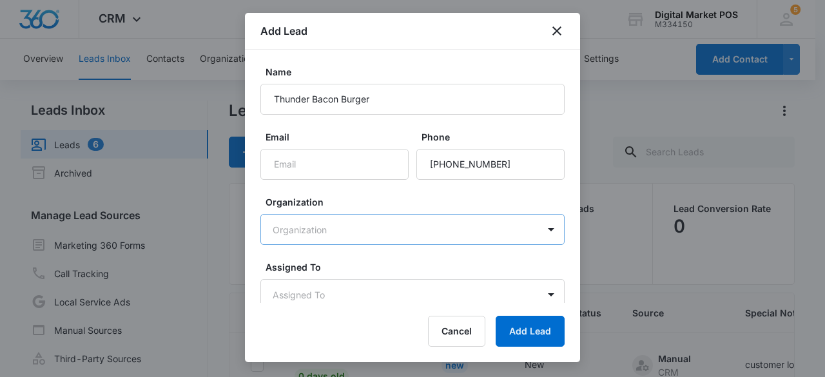
click at [342, 233] on body "CRM Apps Reputation Websites Forms CRM Email Social Content Ads Intelligence Fi…" at bounding box center [412, 242] width 825 height 485
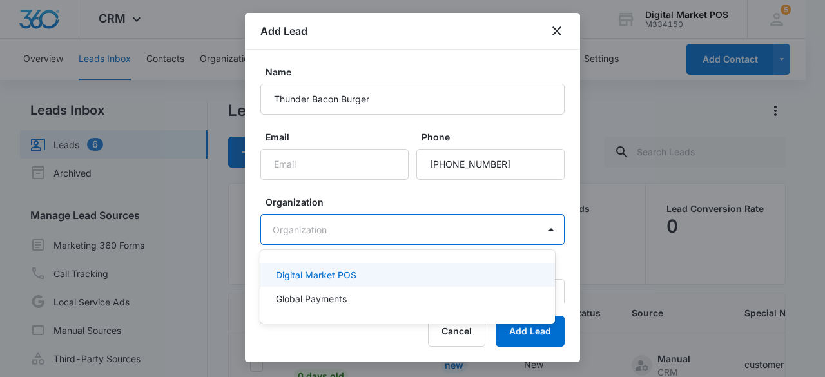
click at [331, 273] on p "Digital Market POS" at bounding box center [316, 275] width 81 height 14
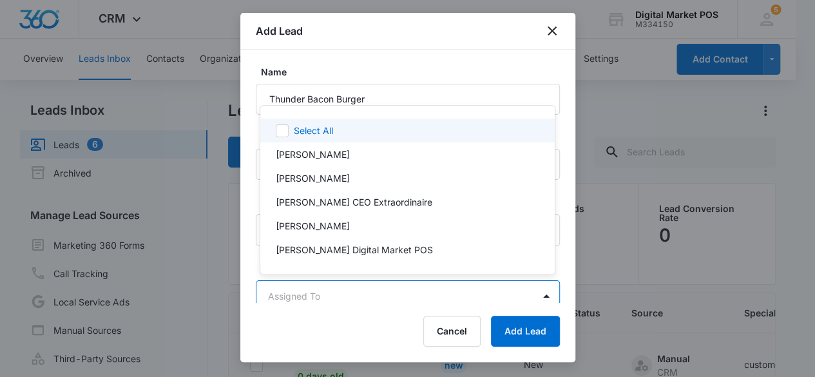
click at [365, 289] on body "CRM Apps Reputation Websites Forms CRM Email Social Content Ads Intelligence Fi…" at bounding box center [407, 188] width 815 height 377
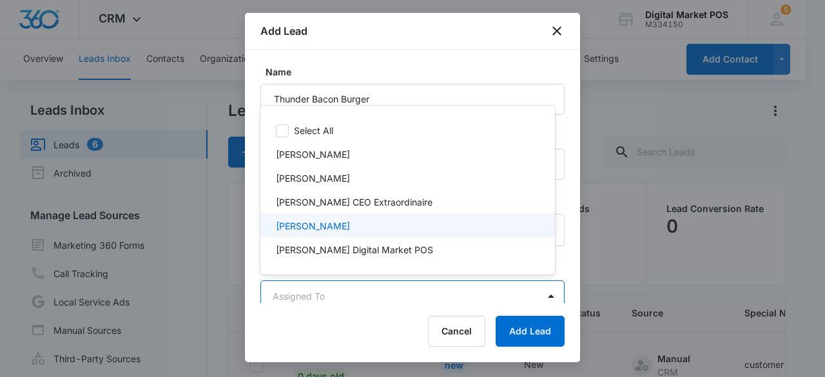
click at [330, 222] on p "[PERSON_NAME]" at bounding box center [313, 226] width 74 height 14
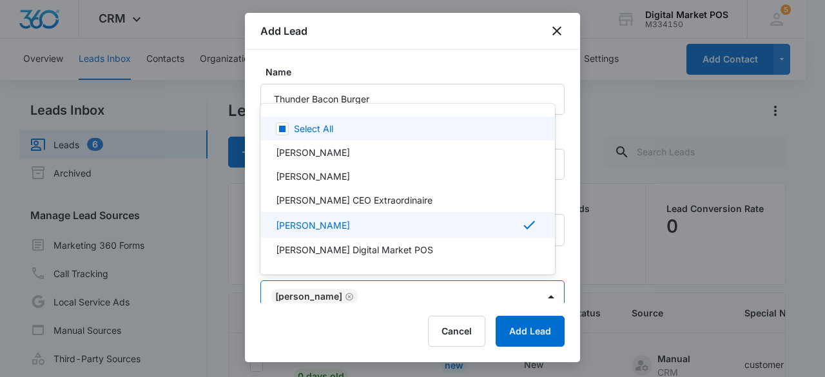
click at [463, 61] on div at bounding box center [412, 188] width 825 height 377
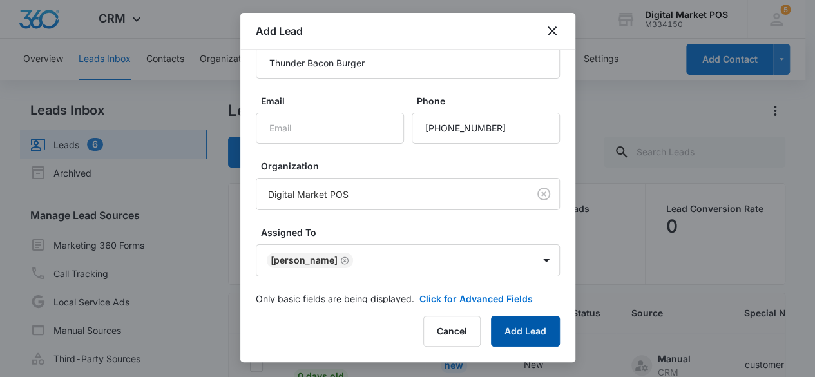
scroll to position [53, 0]
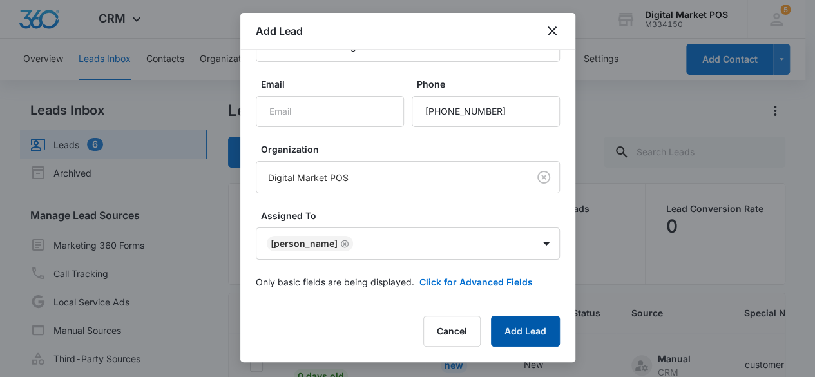
click at [517, 331] on button "Add Lead" at bounding box center [525, 331] width 69 height 31
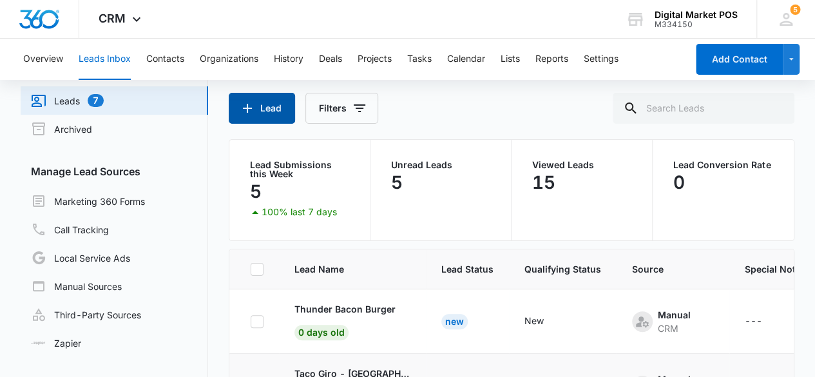
scroll to position [64, 0]
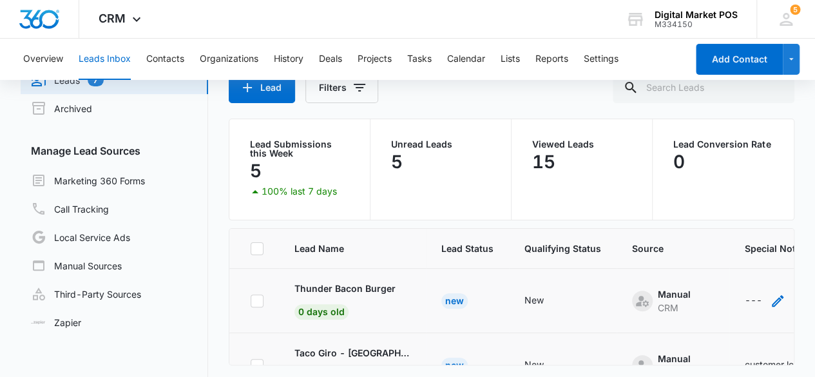
click at [749, 295] on div "---" at bounding box center [753, 300] width 17 height 15
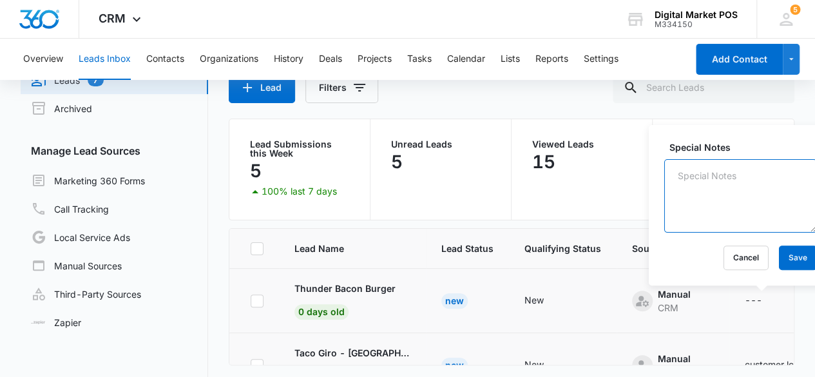
click at [695, 171] on textarea "Special Notes" at bounding box center [740, 195] width 153 height 73
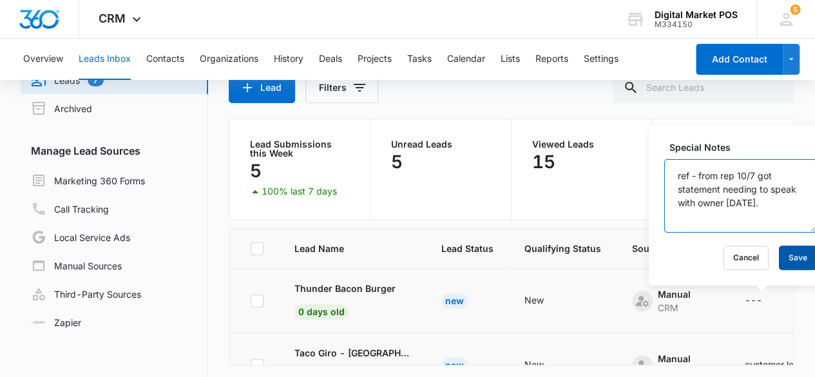
type textarea "ref - from rep 10/7 got statement needing to speak with owner [DATE]."
click at [781, 253] on button "Save" at bounding box center [798, 257] width 38 height 24
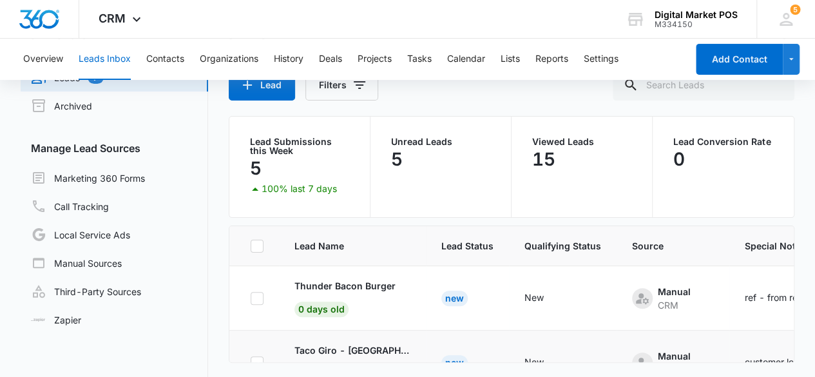
scroll to position [0, 0]
